Goal: Information Seeking & Learning: Learn about a topic

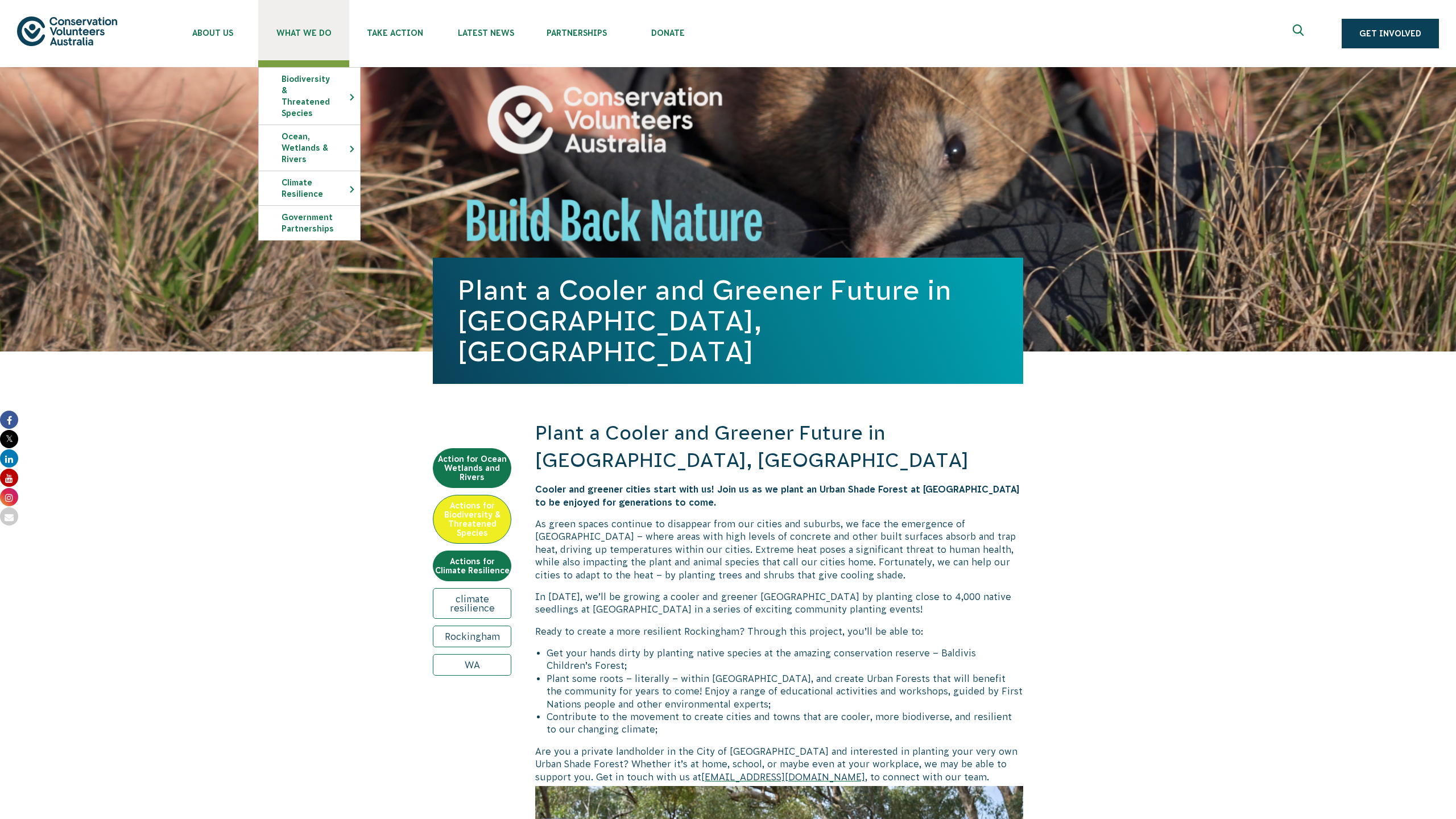
click at [307, 34] on span "What We Do" at bounding box center [303, 33] width 91 height 9
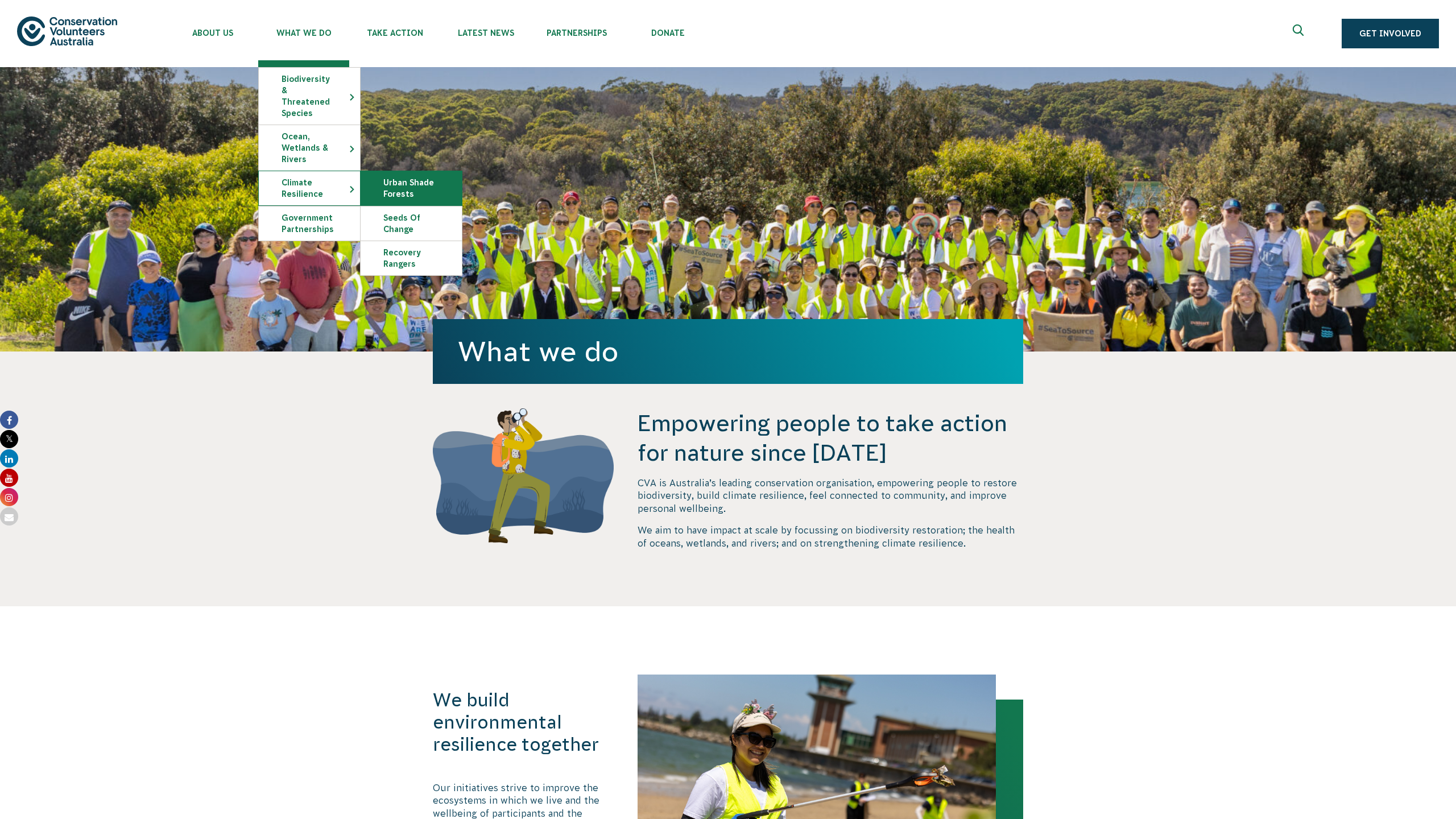
click at [411, 175] on link "Urban Shade Forests" at bounding box center [411, 188] width 102 height 34
